Goal: Task Accomplishment & Management: Manage account settings

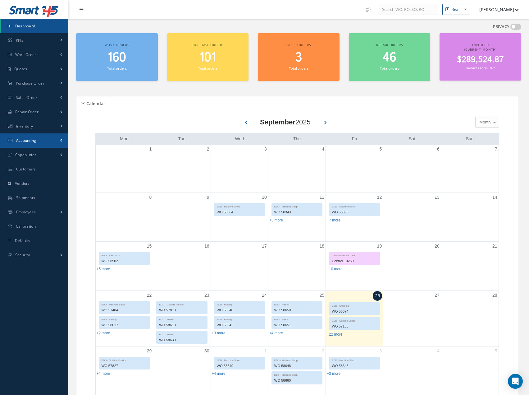
click at [27, 141] on span "Accounting" at bounding box center [26, 140] width 20 height 5
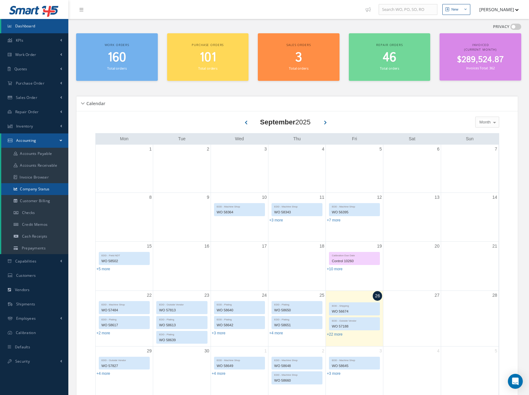
click at [37, 190] on link "Company Status" at bounding box center [34, 189] width 67 height 12
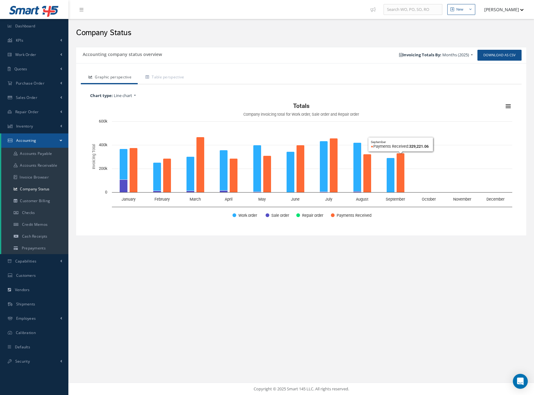
click at [505, 7] on button "[PERSON_NAME]" at bounding box center [500, 9] width 45 height 12
click at [489, 61] on link "Logout" at bounding box center [499, 63] width 50 height 11
